Goal: Obtain resource: Download file/media

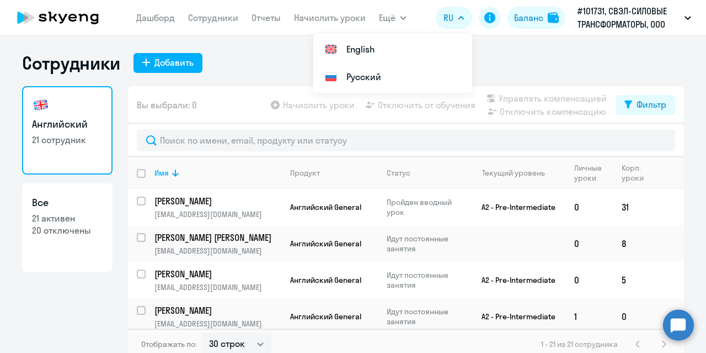
select select "30"
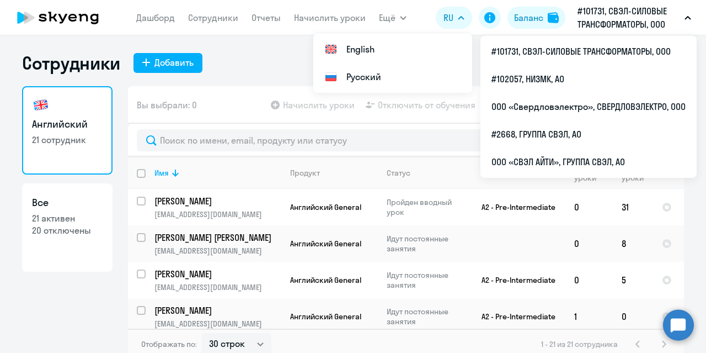
click at [603, 20] on p "#101731, СВЭЛ-СИЛОВЫЕ ТРАНСФОРМАТОРЫ, ООО" at bounding box center [629, 17] width 103 height 26
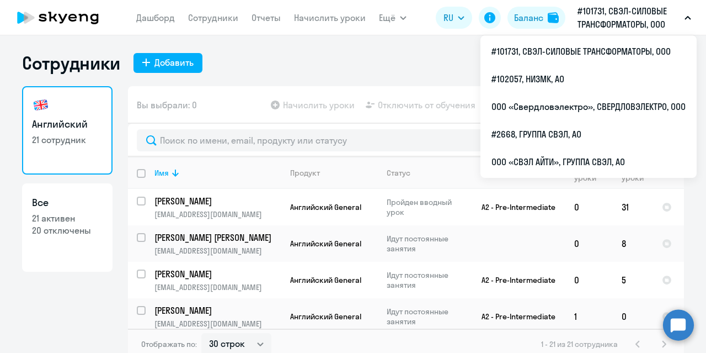
click at [627, 12] on p "#101731, СВЭЛ-СИЛОВЫЕ ТРАНСФОРМАТОРЫ, ООО" at bounding box center [629, 17] width 103 height 26
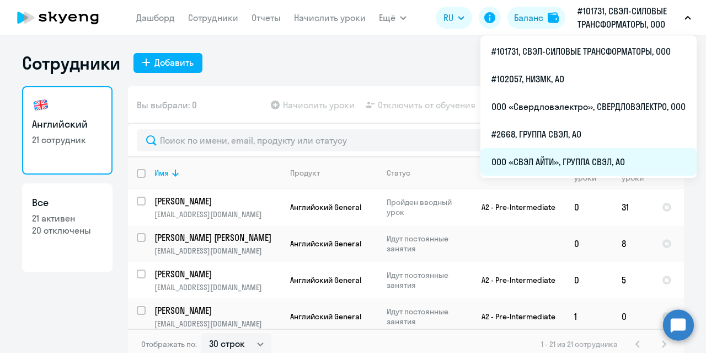
click at [539, 161] on li "ООО «СВЭЛ АЙТИ», ГРУППА СВЭЛ, АО" at bounding box center [589, 162] width 216 height 28
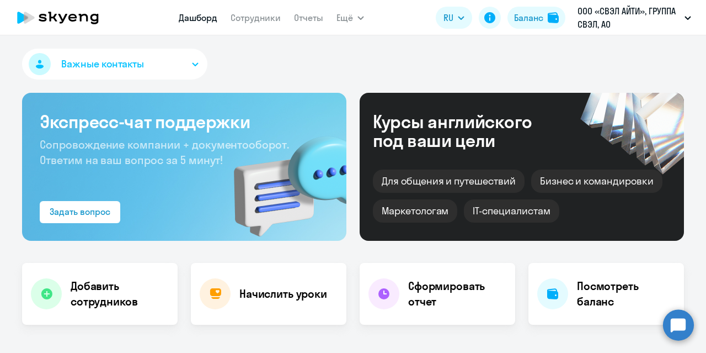
select select "30"
click at [307, 15] on link "Отчеты" at bounding box center [308, 17] width 29 height 11
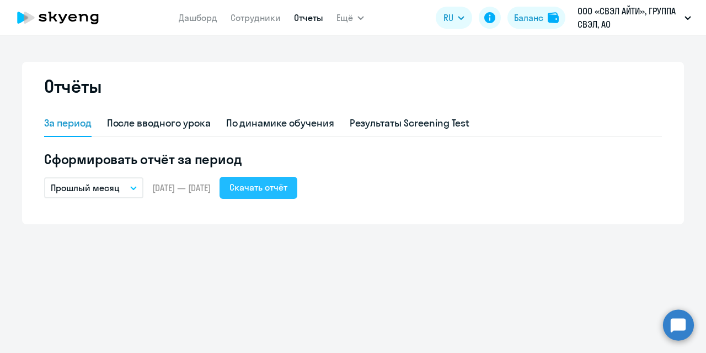
click at [269, 189] on div "Скачать отчёт" at bounding box center [259, 186] width 58 height 13
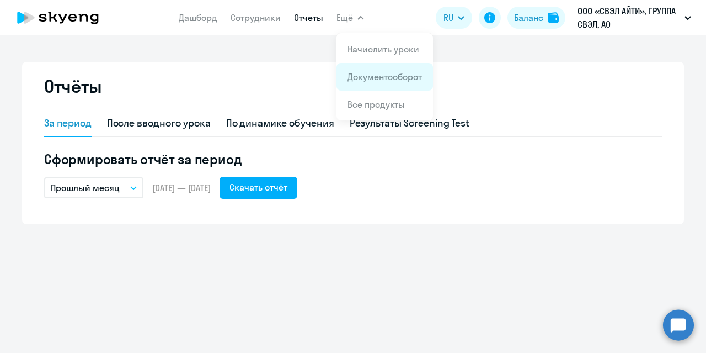
click at [367, 77] on link "Документооборот" at bounding box center [385, 76] width 75 height 11
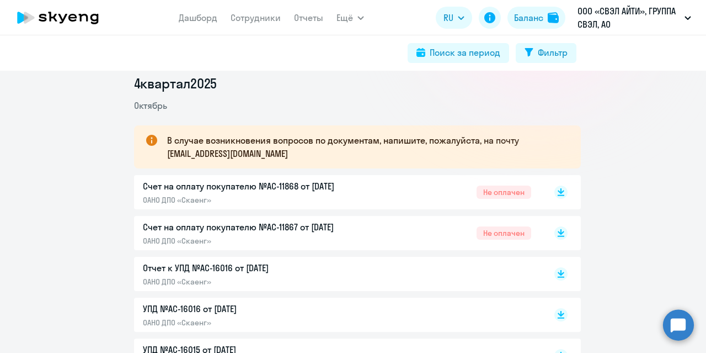
scroll to position [166, 0]
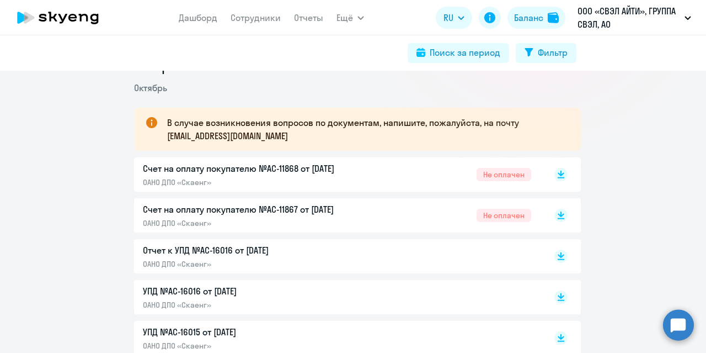
click at [294, 210] on p "Счет на оплату покупателю №AC-11867 от [DATE]" at bounding box center [259, 209] width 232 height 13
click at [242, 167] on p "Счет на оплату покупателю №AC-11868 от [DATE]" at bounding box center [259, 168] width 232 height 13
